Goal: Check status: Check status

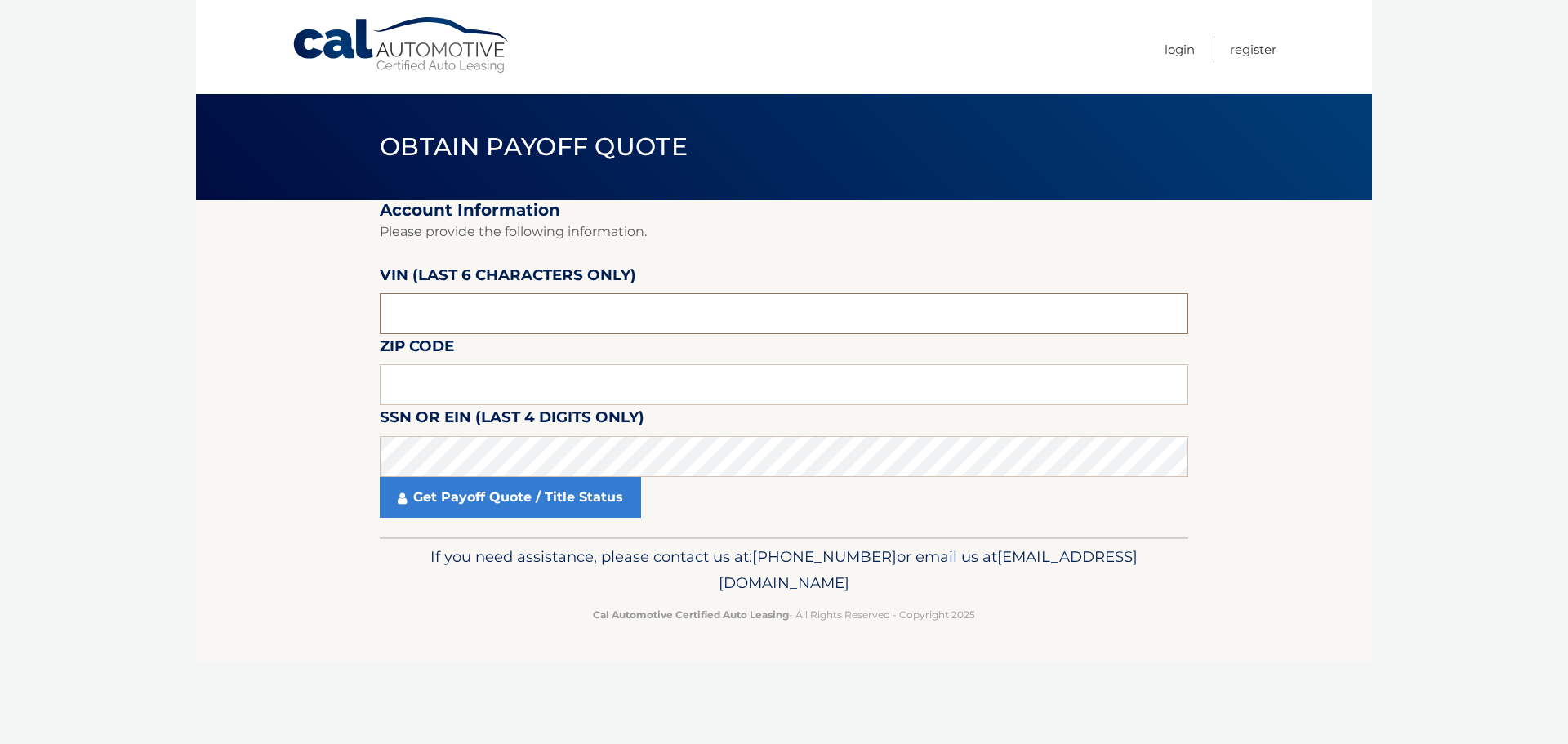
click at [516, 325] on input "text" at bounding box center [784, 314] width 808 height 41
type input "442054"
type input "11590"
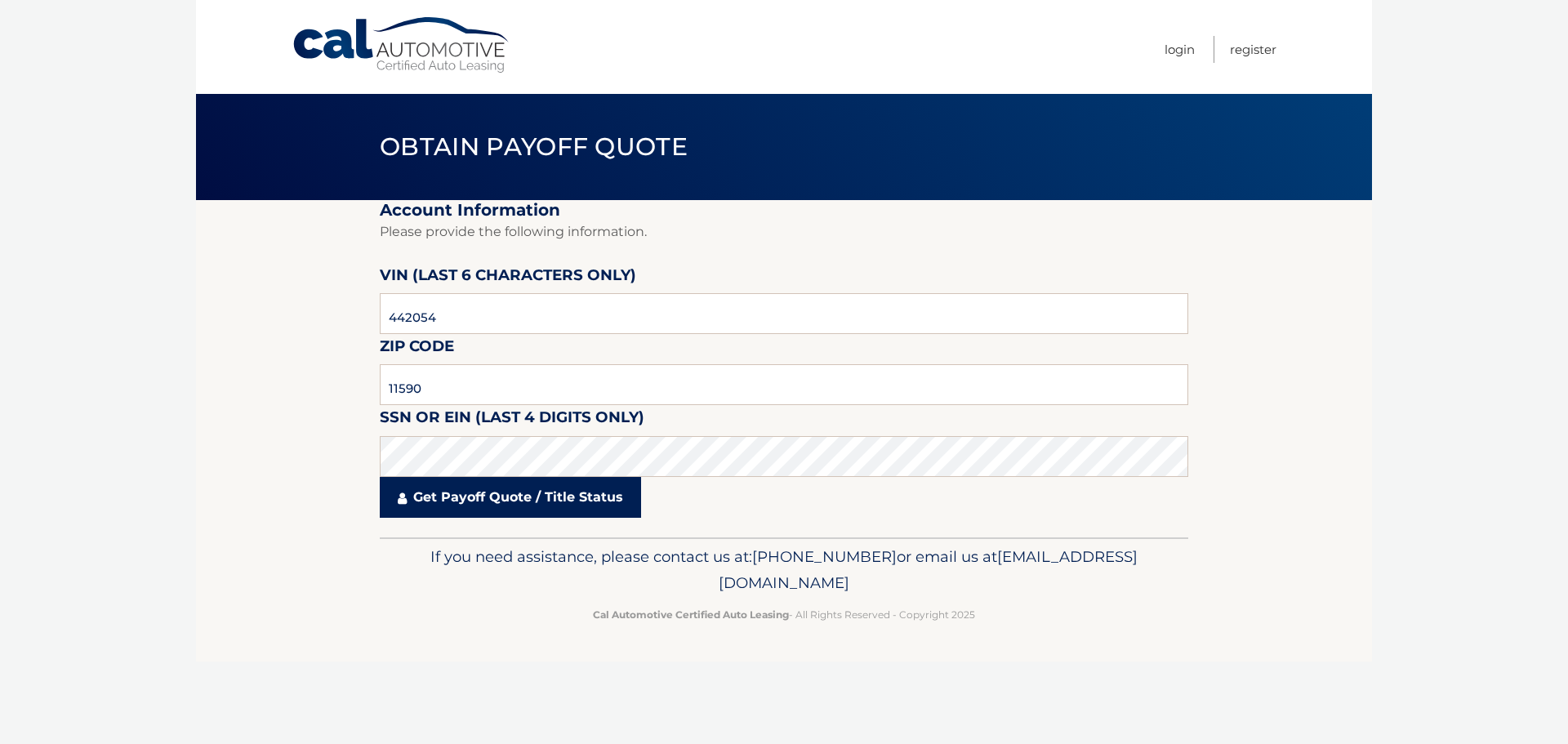
click at [511, 486] on link "Get Payoff Quote / Title Status" at bounding box center [510, 497] width 261 height 41
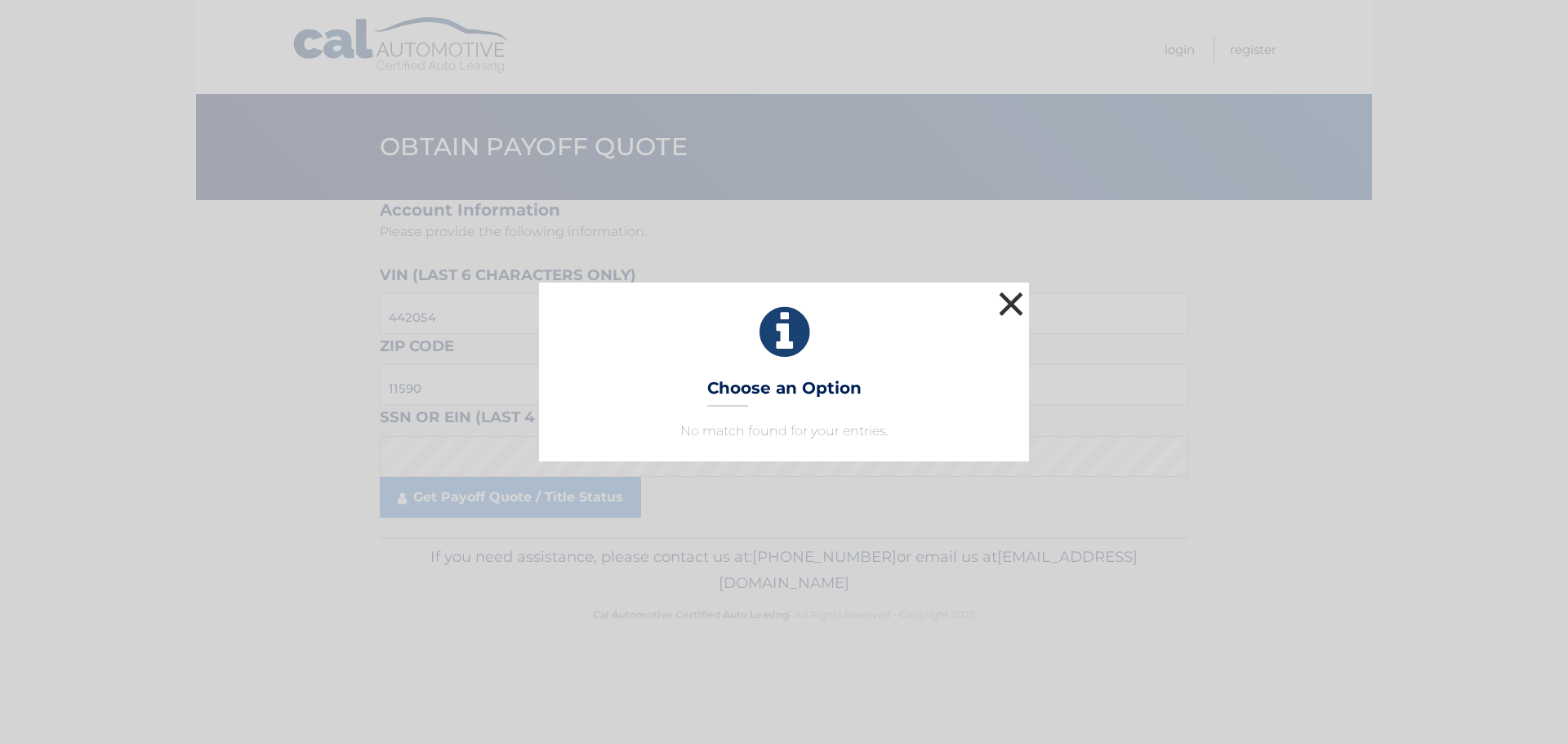
click at [1012, 303] on button "×" at bounding box center [1011, 303] width 33 height 33
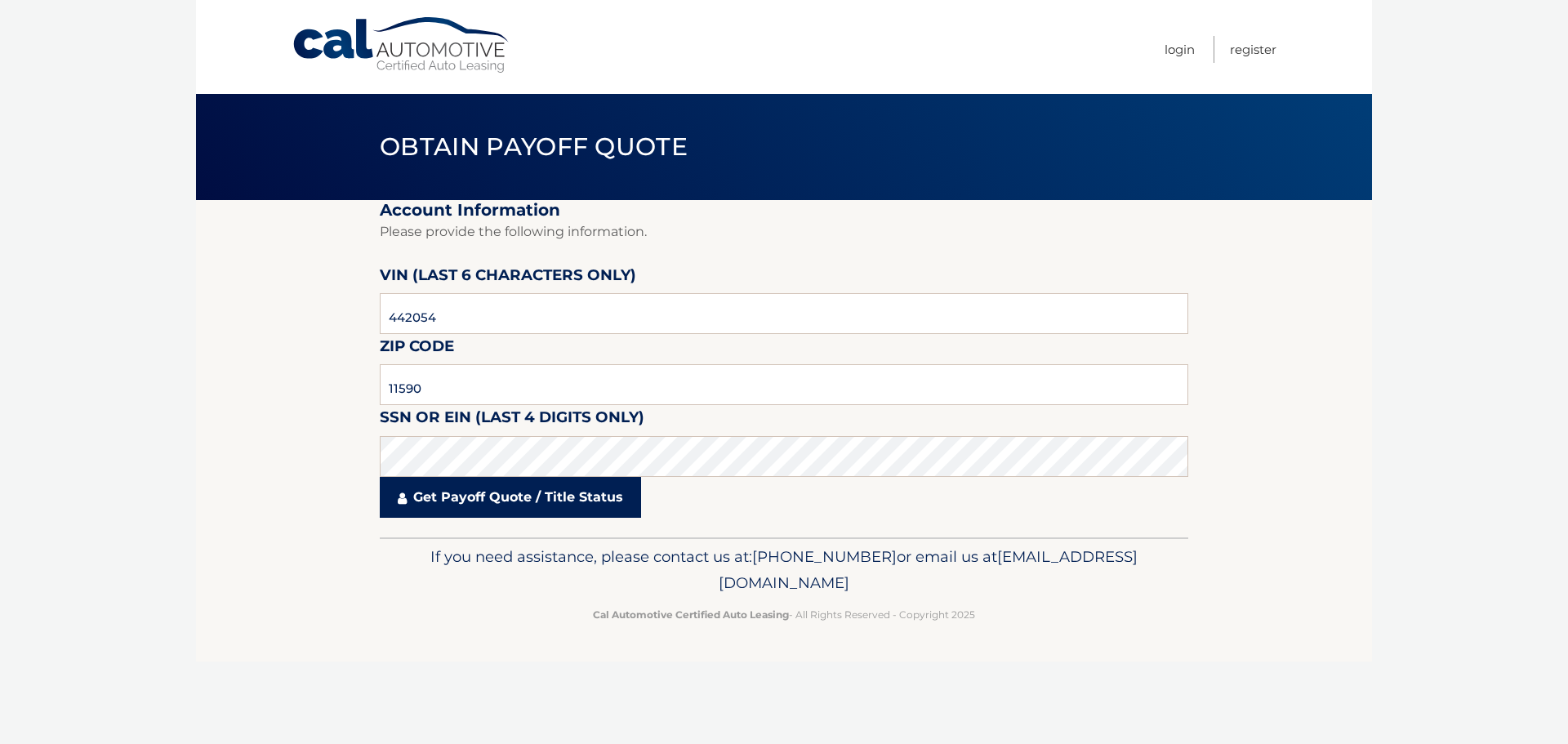
click at [454, 497] on link "Get Payoff Quote / Title Status" at bounding box center [510, 497] width 261 height 41
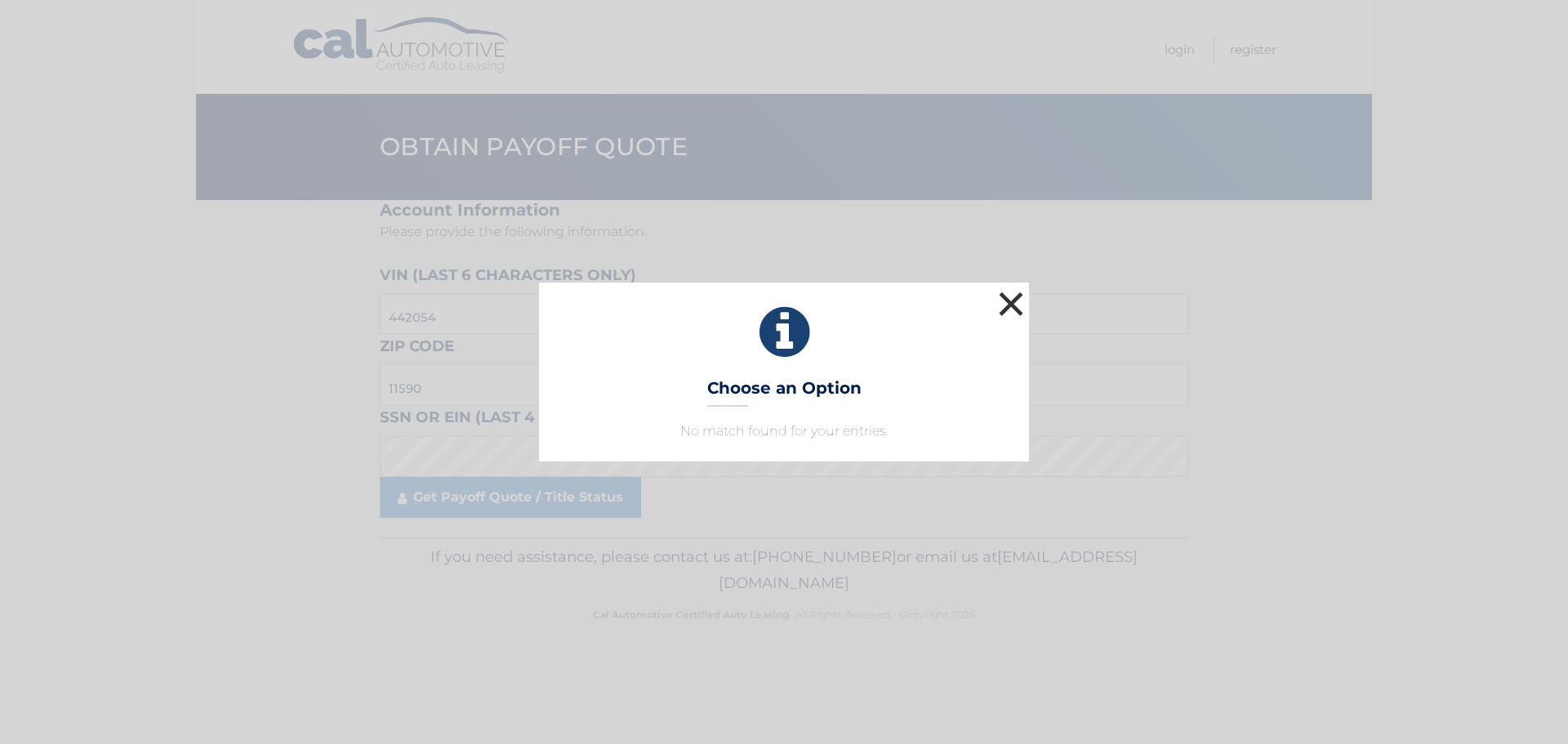
click at [1006, 293] on button "×" at bounding box center [1011, 303] width 33 height 33
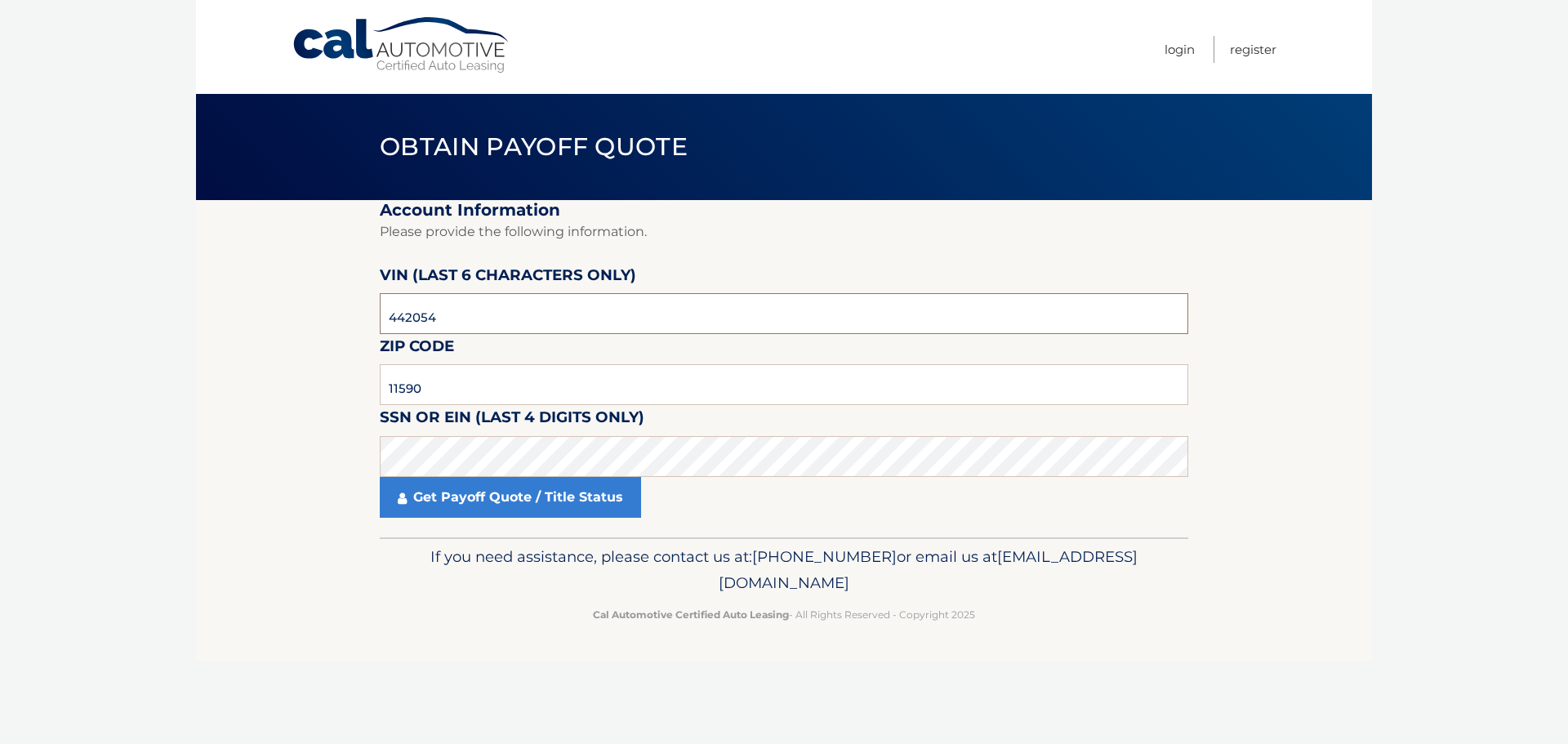
click at [478, 309] on input "442054" at bounding box center [784, 314] width 808 height 41
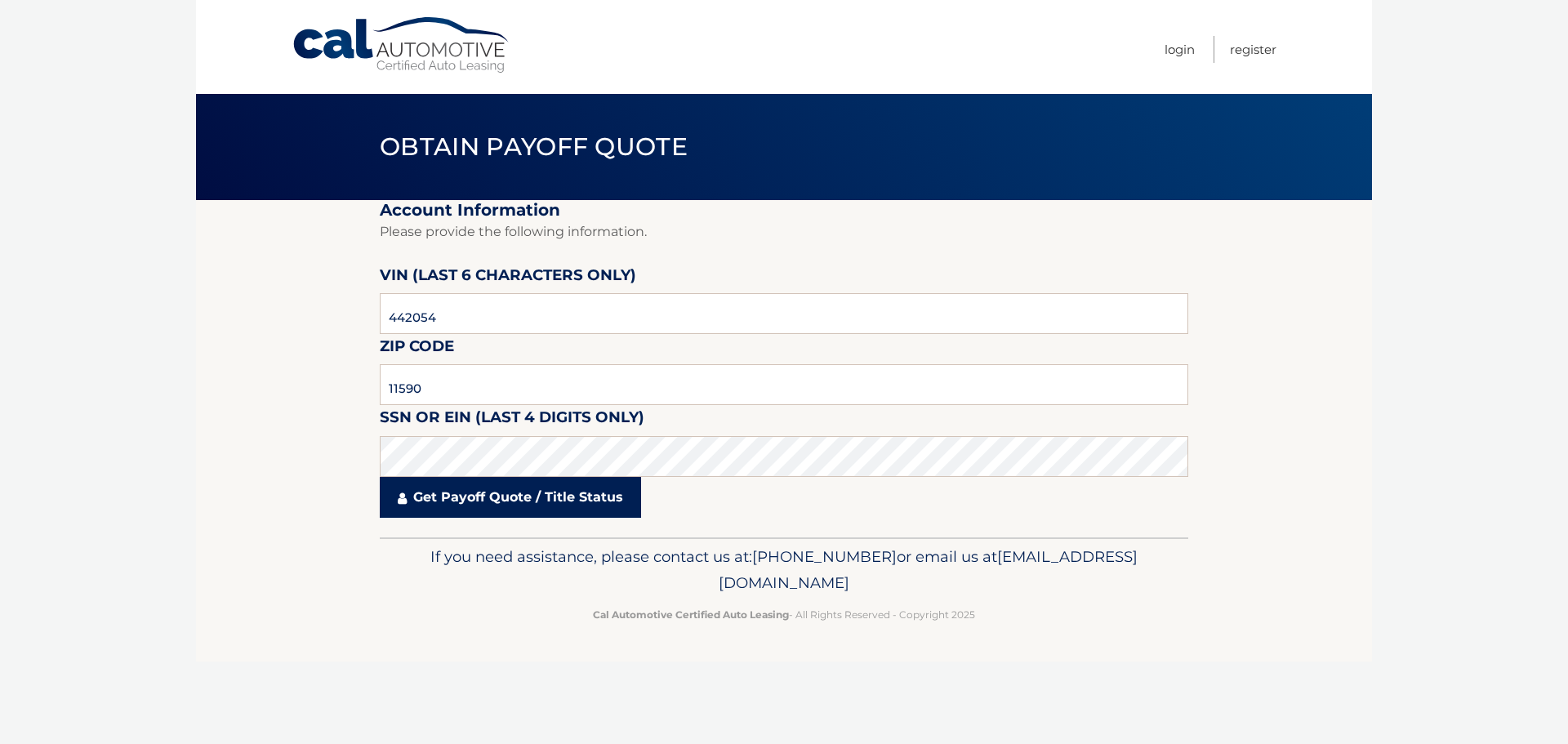
click at [477, 493] on link "Get Payoff Quote / Title Status" at bounding box center [510, 497] width 261 height 41
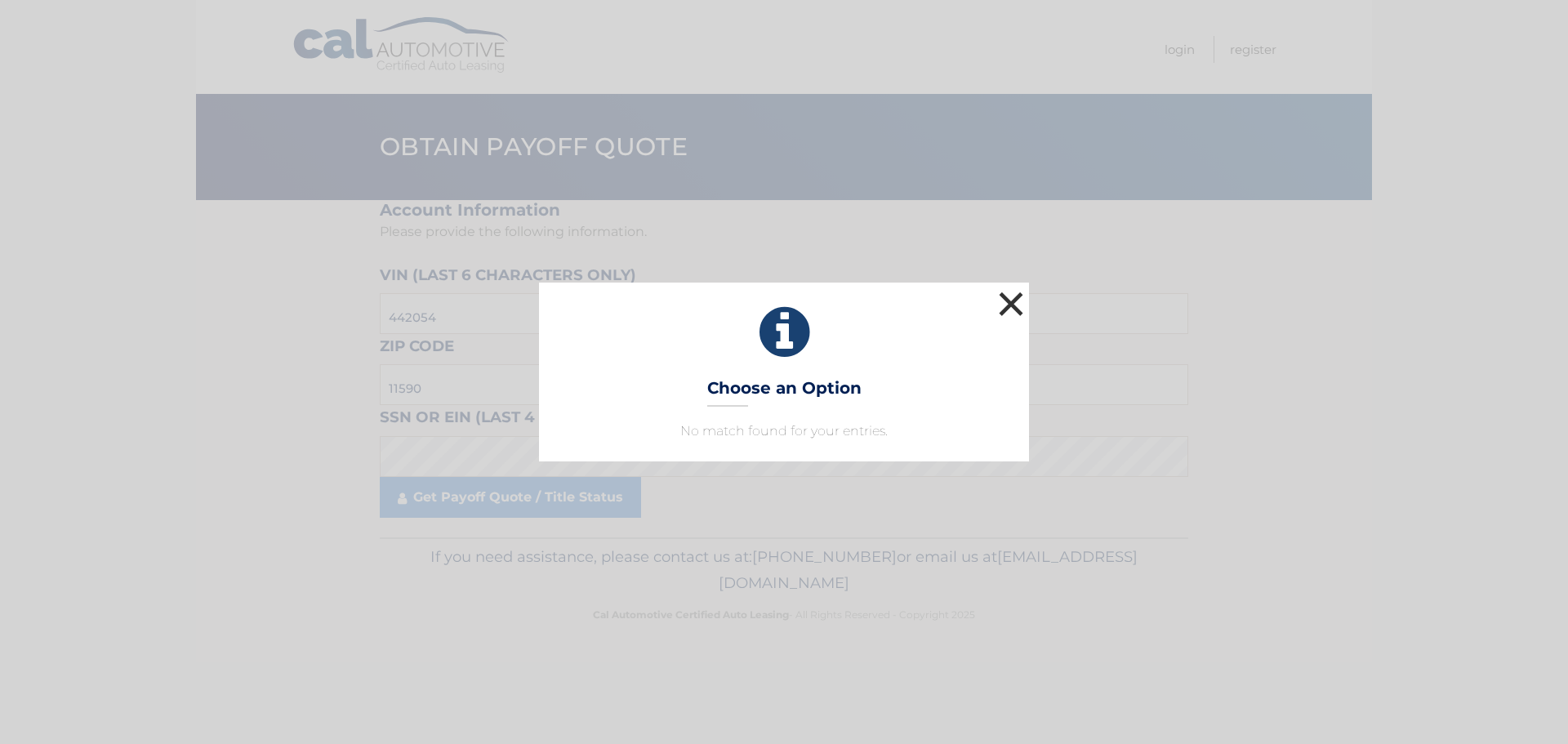
click at [1014, 297] on button "×" at bounding box center [1011, 303] width 33 height 33
